Goal: Transaction & Acquisition: Download file/media

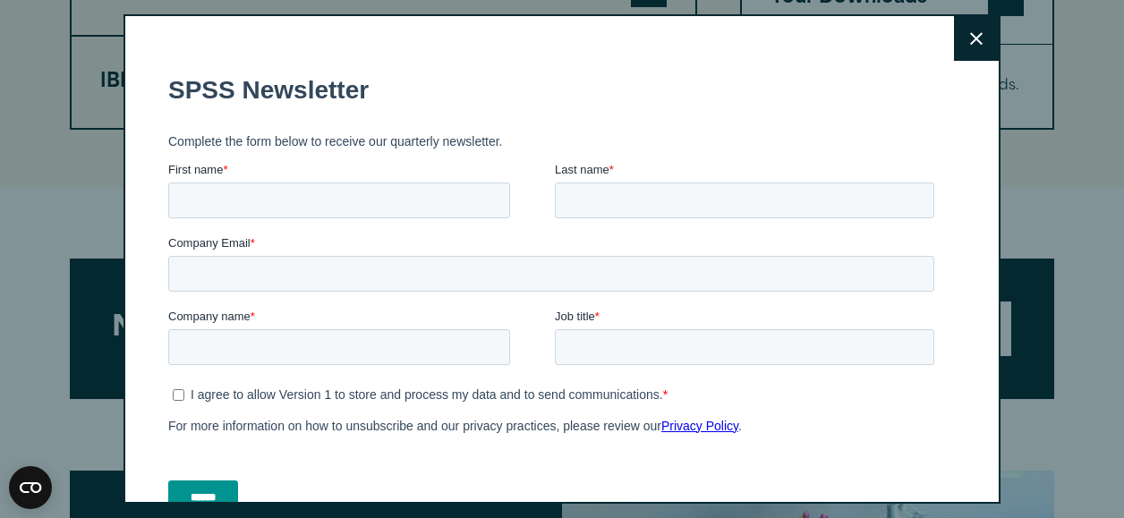
click at [970, 33] on icon at bounding box center [976, 38] width 13 height 13
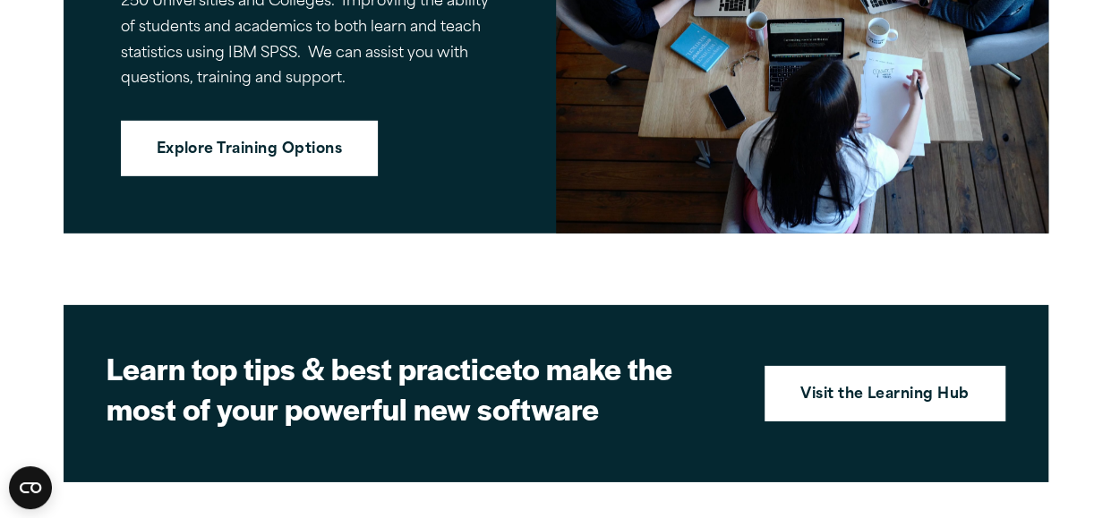
scroll to position [2354, 0]
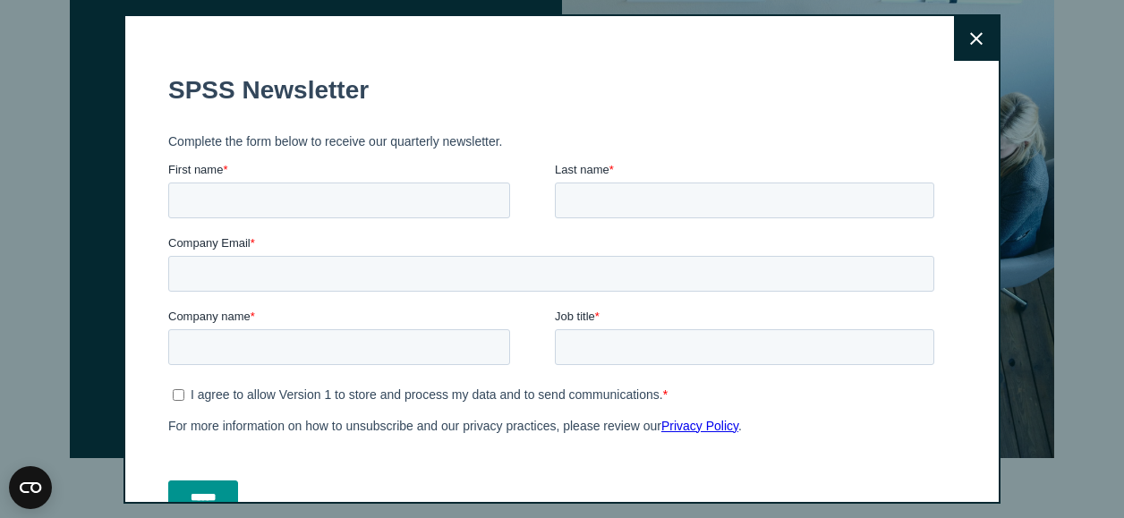
click at [970, 45] on icon at bounding box center [976, 38] width 13 height 13
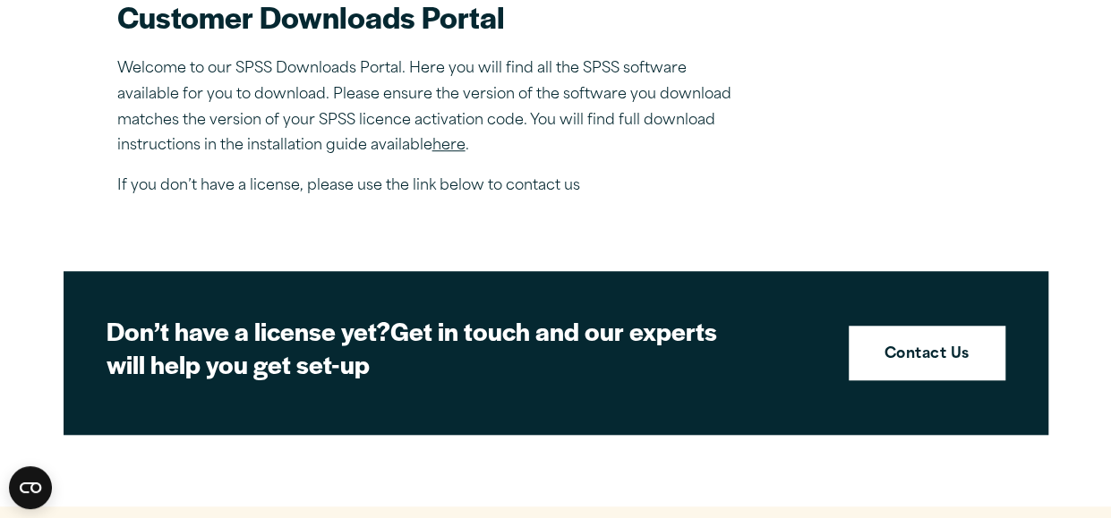
scroll to position [626, 0]
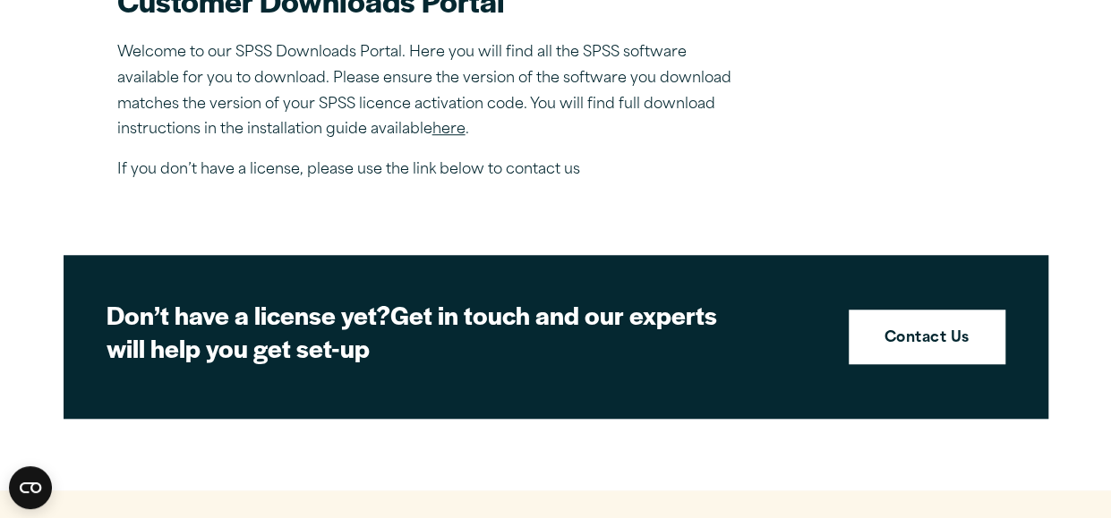
click at [449, 127] on link "here" at bounding box center [448, 130] width 33 height 14
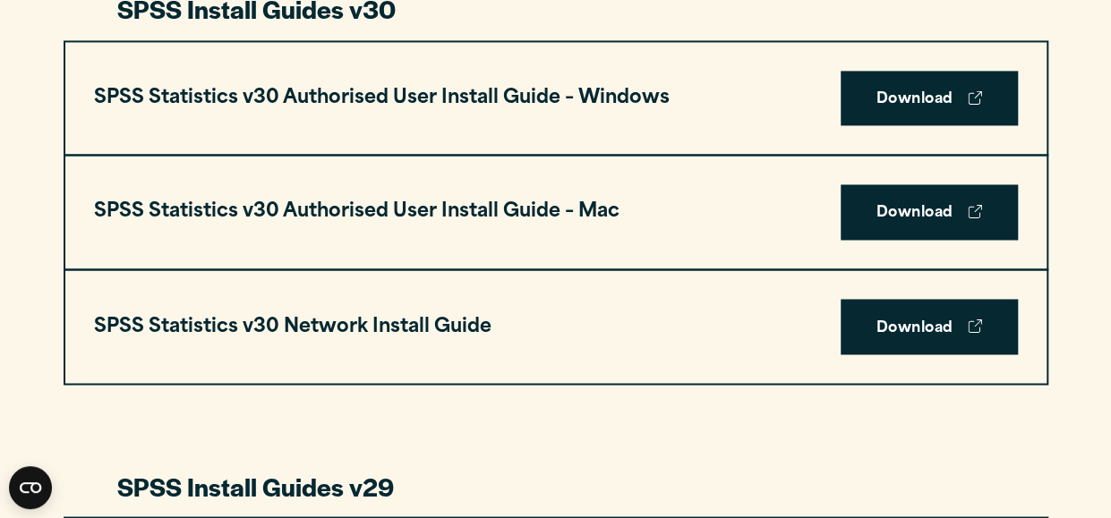
scroll to position [1163, 0]
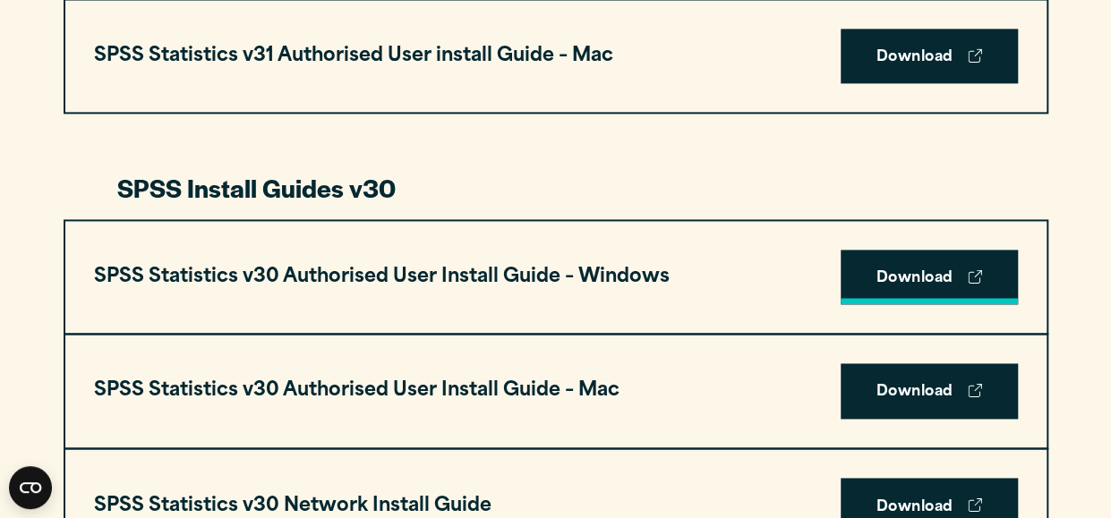
click at [908, 273] on link "Download" at bounding box center [928, 277] width 177 height 55
click at [919, 278] on link "Download" at bounding box center [928, 277] width 177 height 55
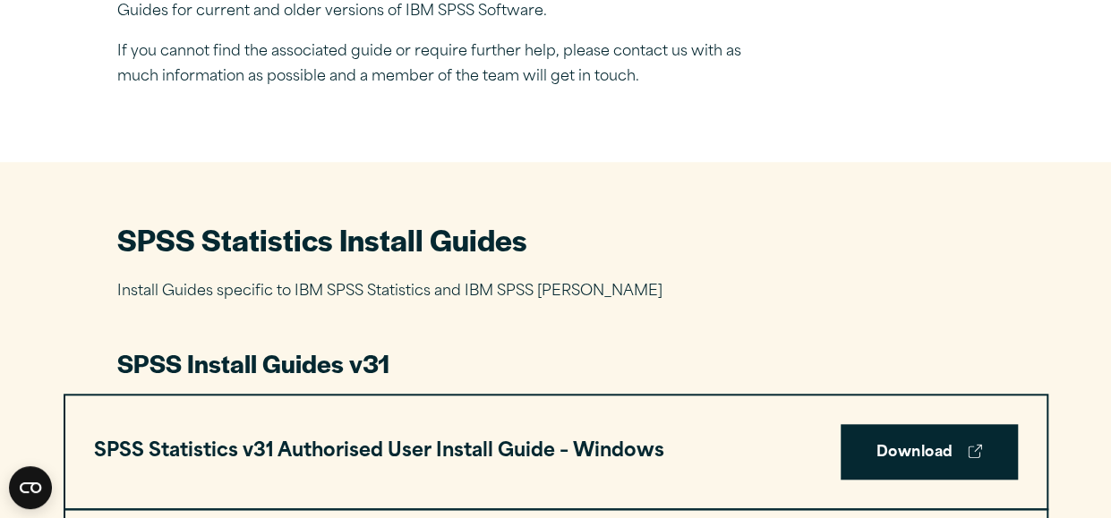
scroll to position [895, 0]
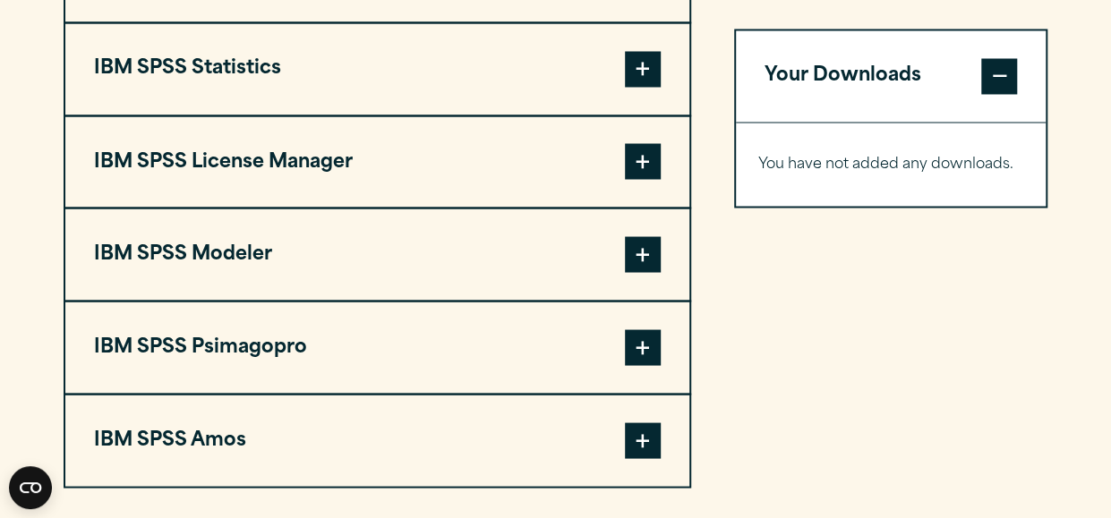
scroll to position [1432, 0]
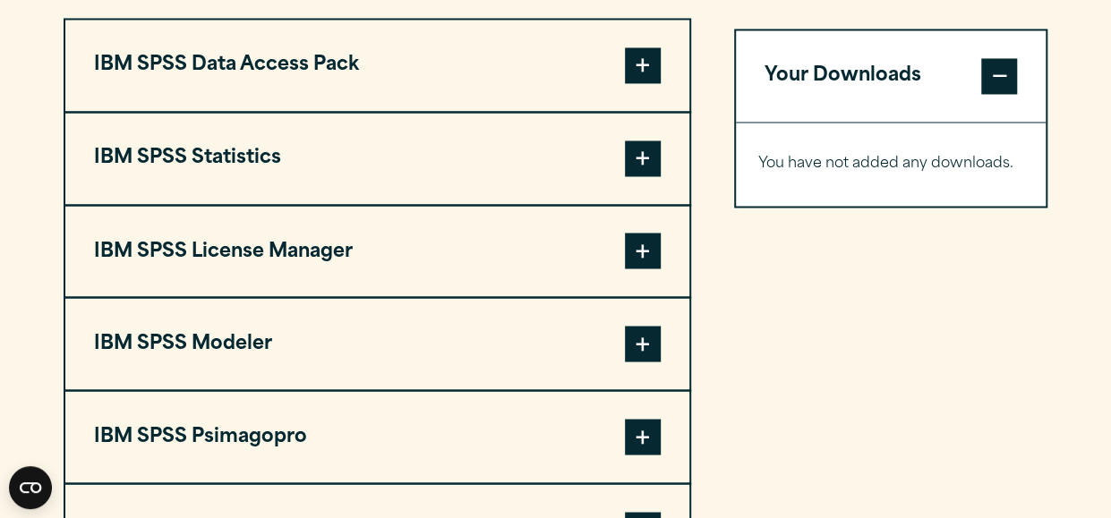
click at [646, 157] on span at bounding box center [643, 159] width 36 height 36
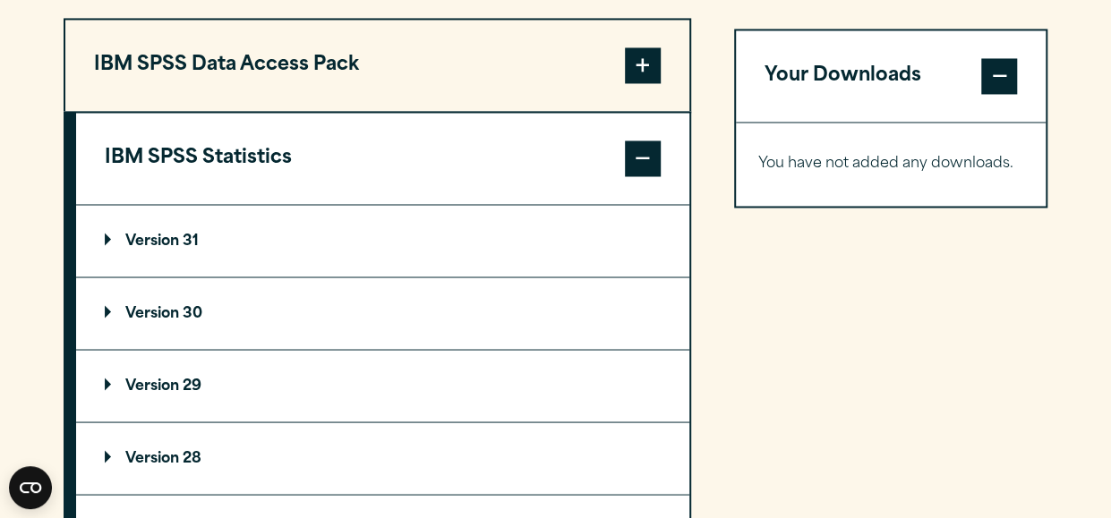
click at [112, 309] on p "Version 30" at bounding box center [154, 313] width 98 height 14
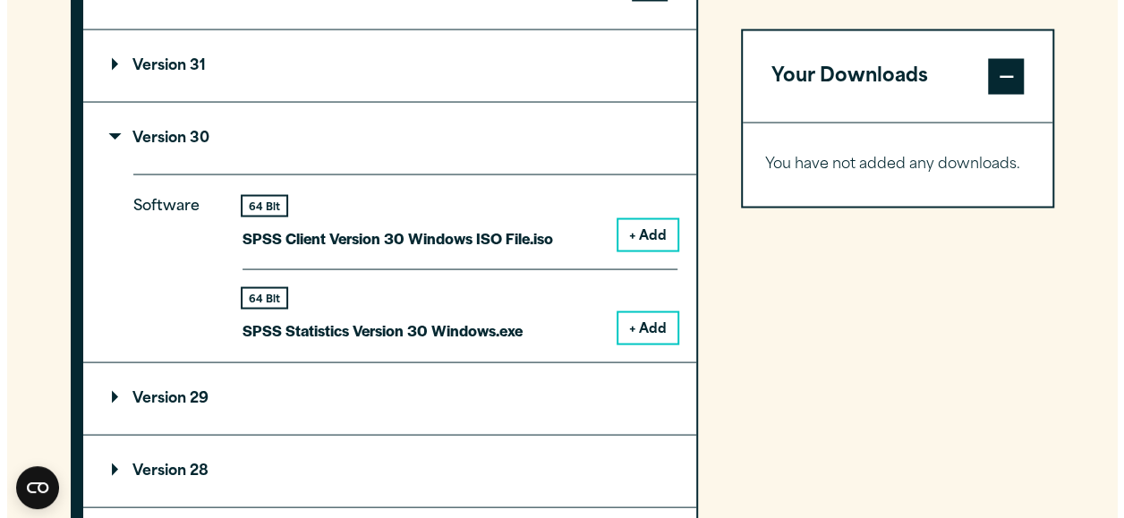
scroll to position [1611, 0]
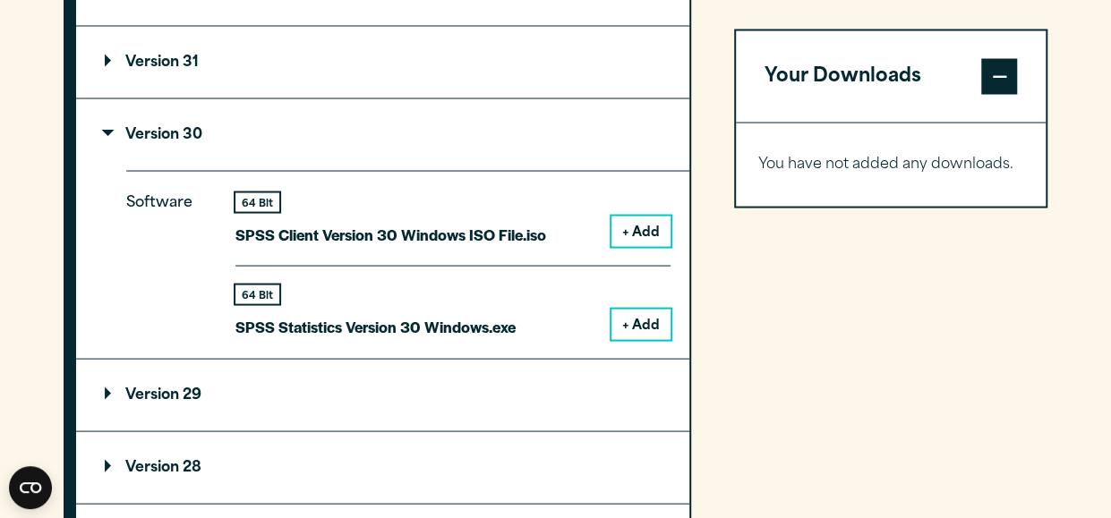
click at [655, 320] on button "+ Add" at bounding box center [640, 324] width 59 height 30
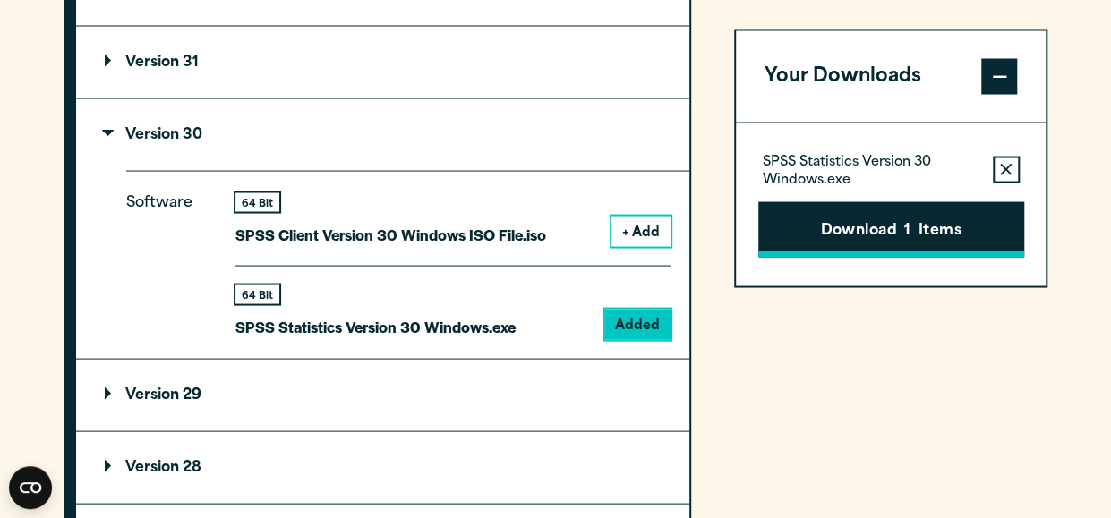
click at [855, 225] on button "Download 1 Items" at bounding box center [891, 228] width 266 height 55
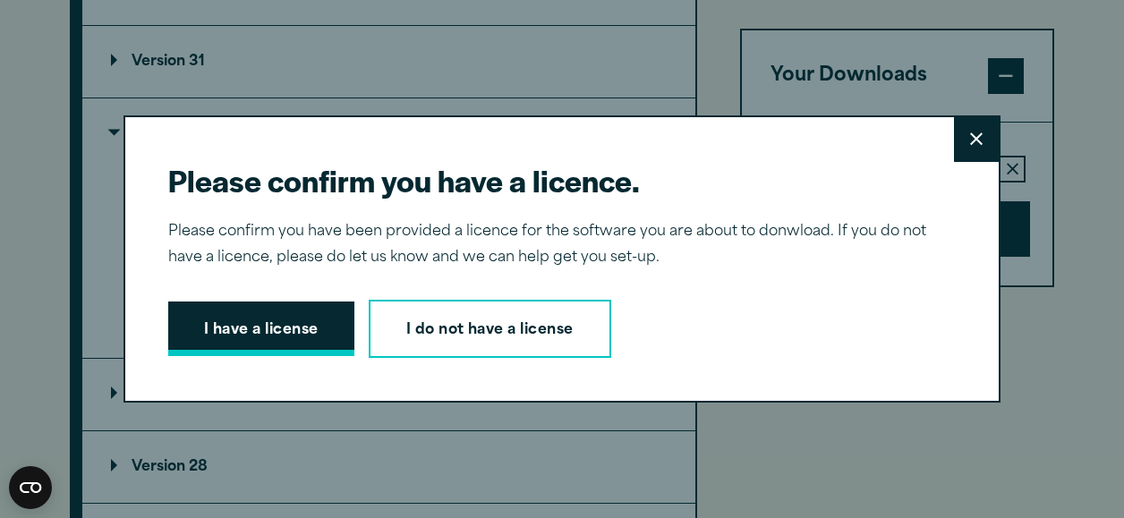
click at [269, 328] on button "I have a license" at bounding box center [261, 329] width 186 height 55
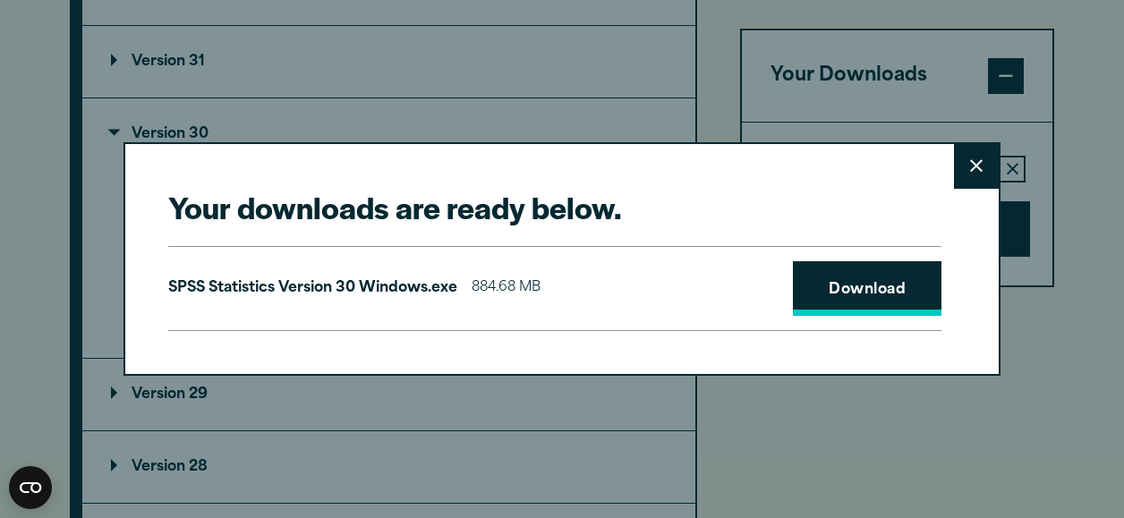
click at [837, 283] on link "Download" at bounding box center [867, 288] width 149 height 55
